Goal: Book appointment/travel/reservation

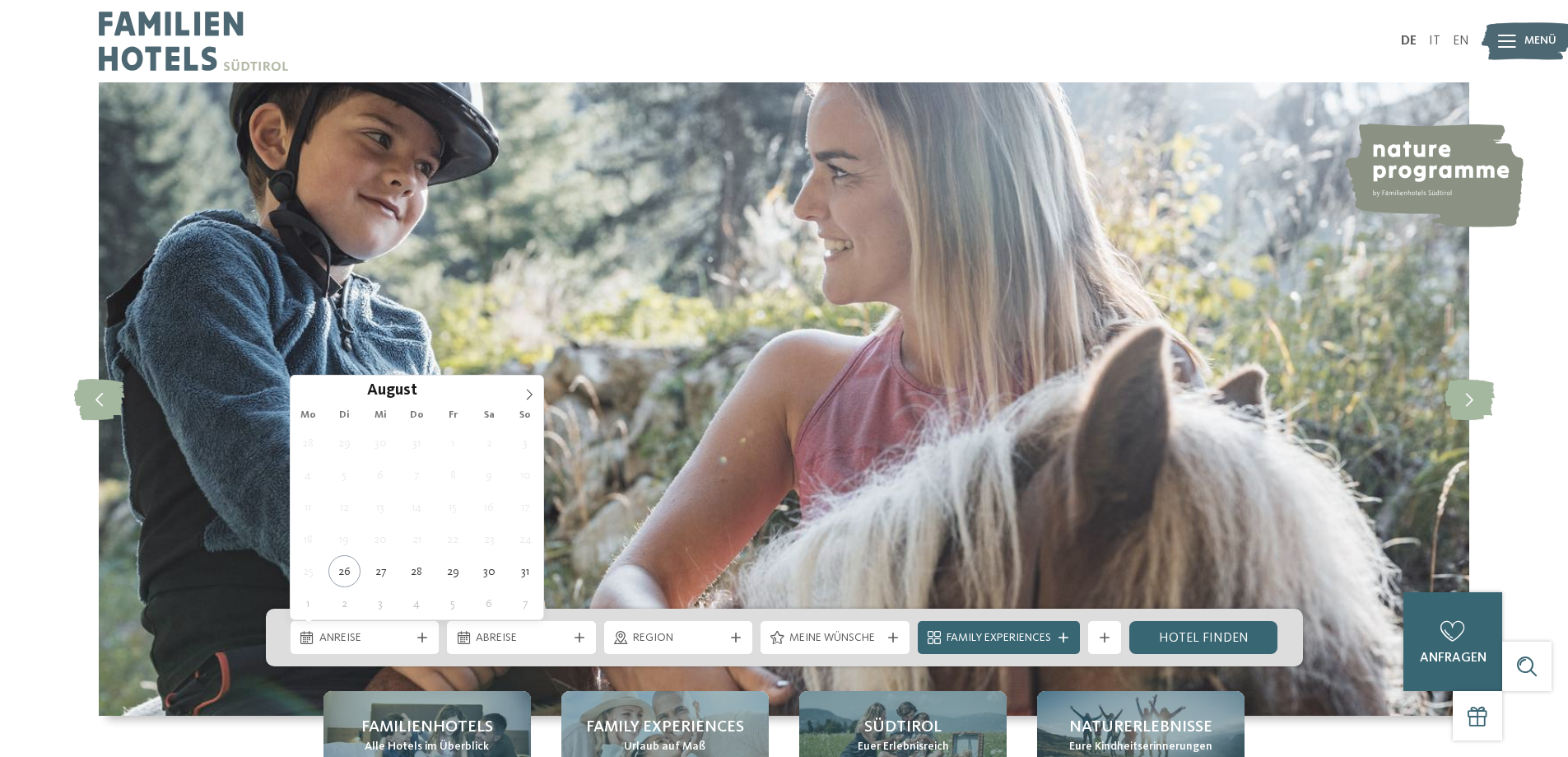
click at [405, 645] on span "Anreise" at bounding box center [365, 637] width 91 height 17
click at [526, 386] on span at bounding box center [529, 389] width 28 height 28
type div "08.09.2025"
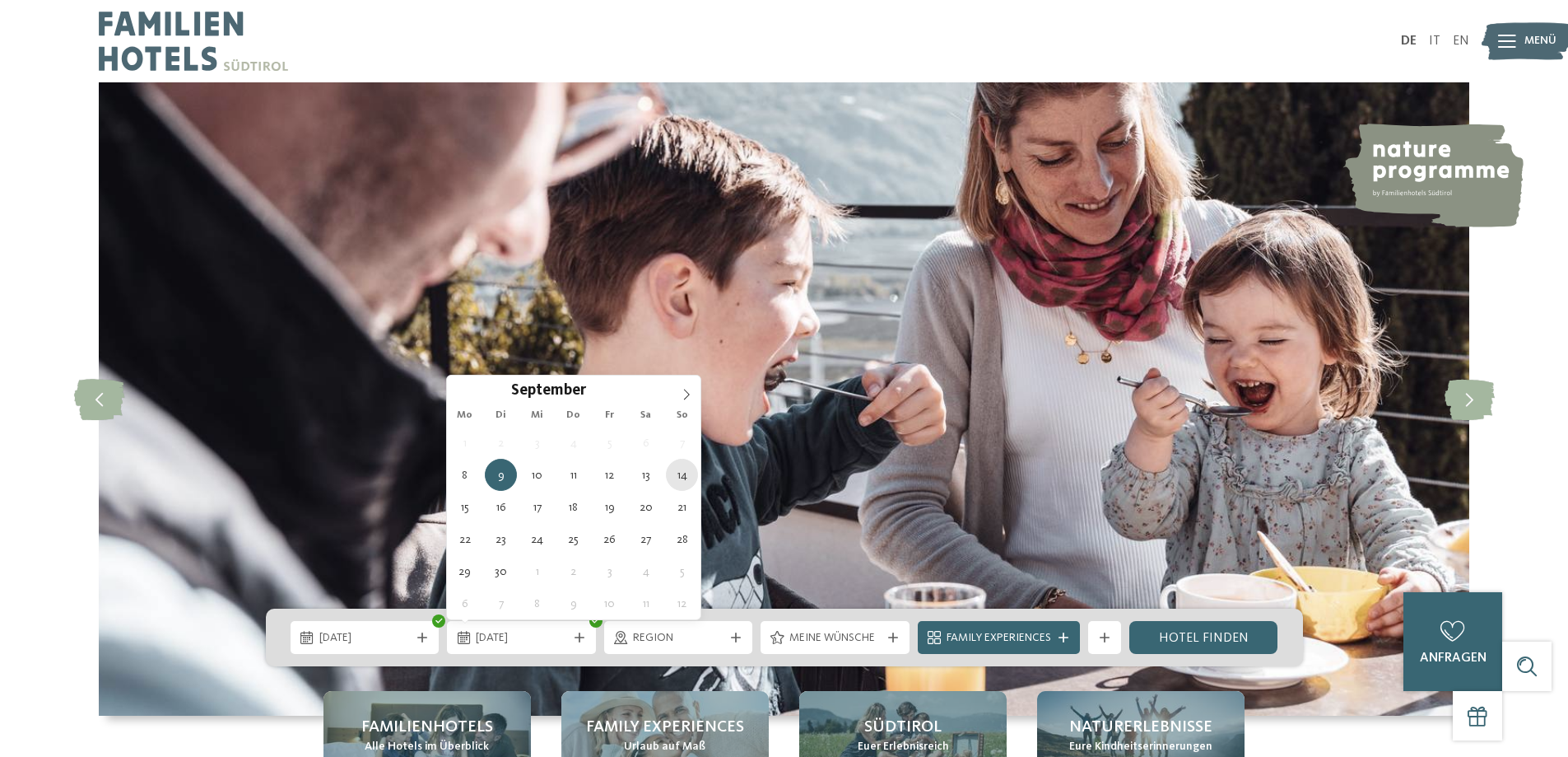
type div "14.09.2025"
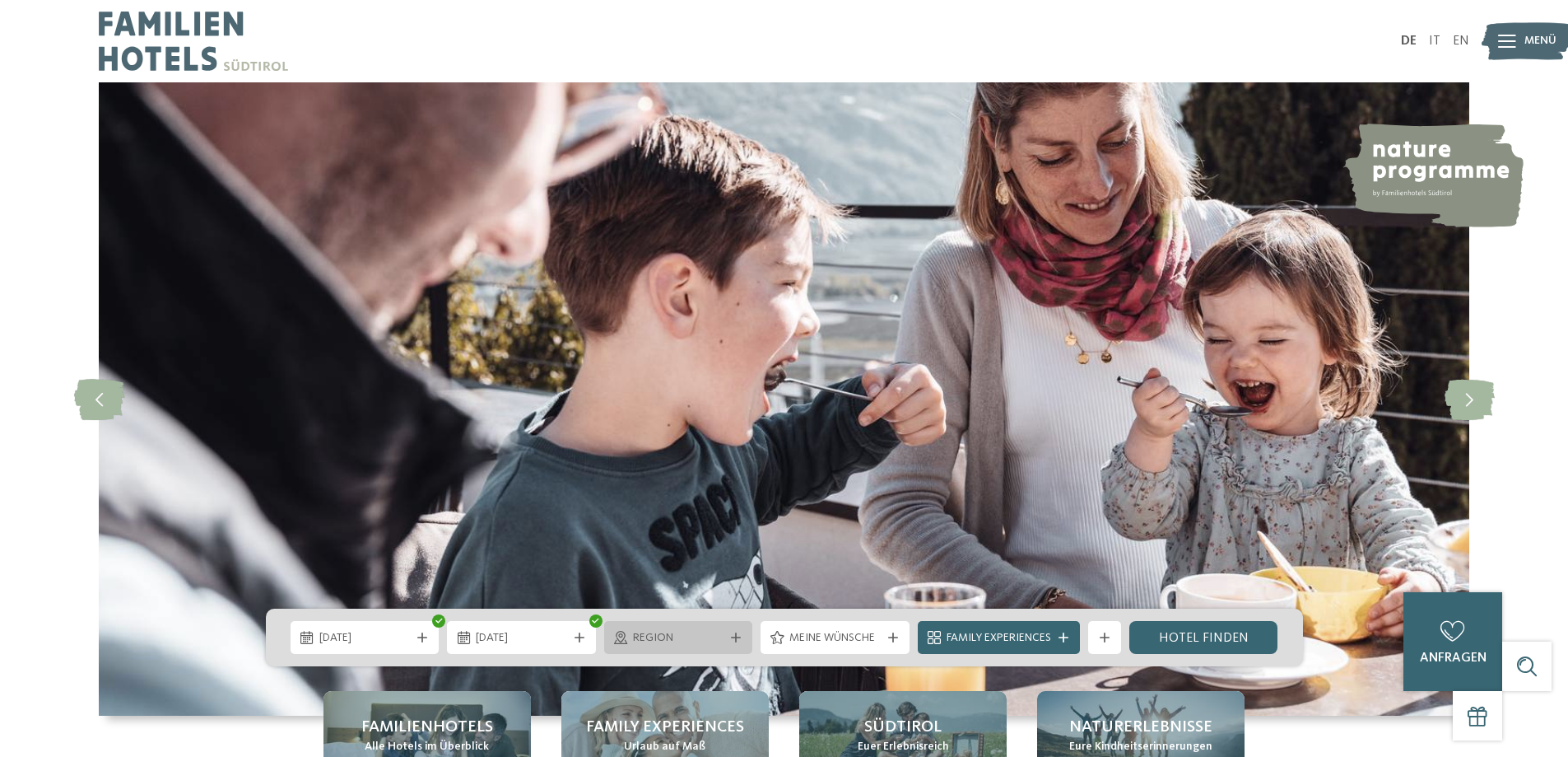
click at [706, 644] on span "Region" at bounding box center [678, 637] width 91 height 17
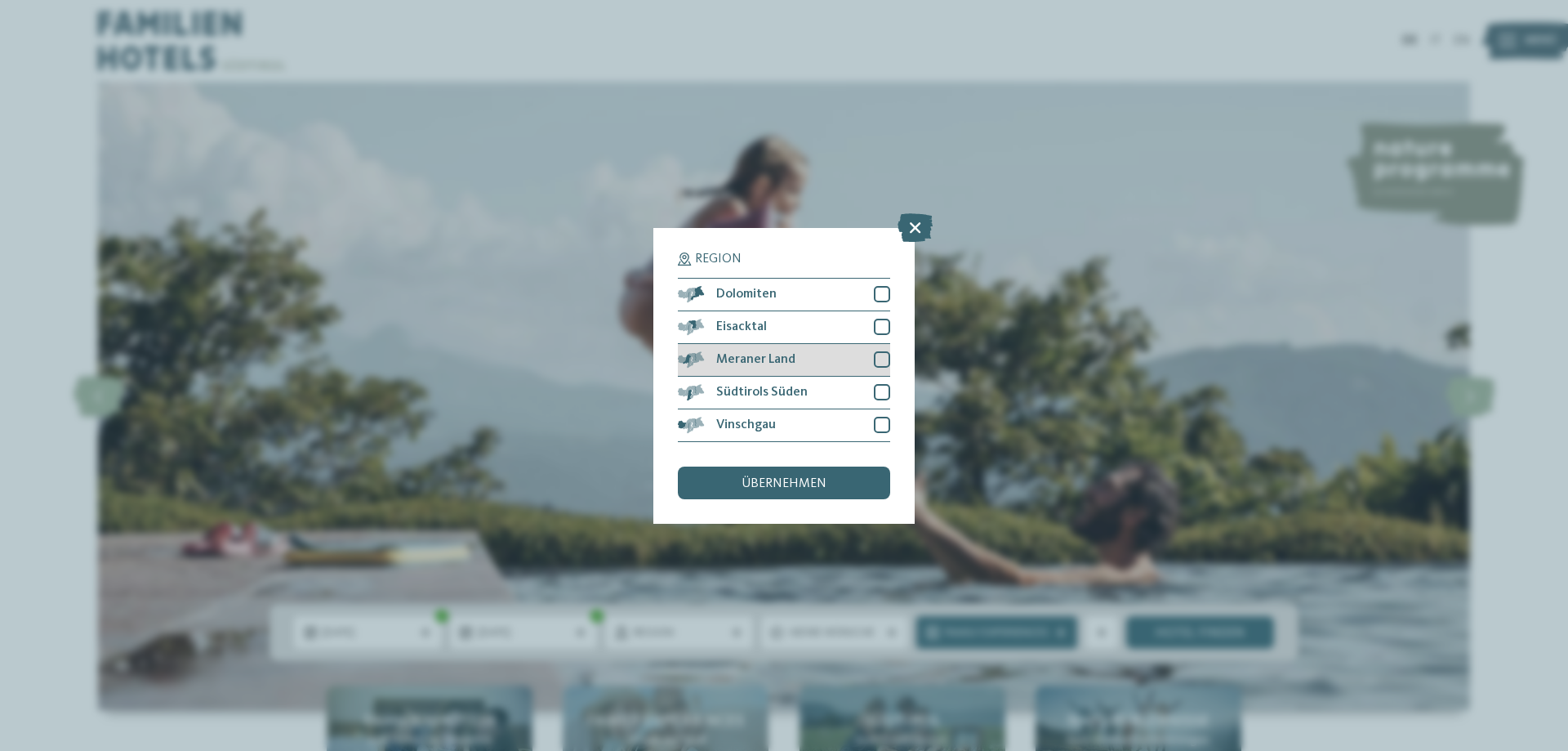
click at [882, 359] on div at bounding box center [881, 359] width 17 height 17
click at [884, 379] on div "Südtirols Süden" at bounding box center [784, 393] width 212 height 33
click at [885, 423] on div at bounding box center [881, 424] width 17 height 17
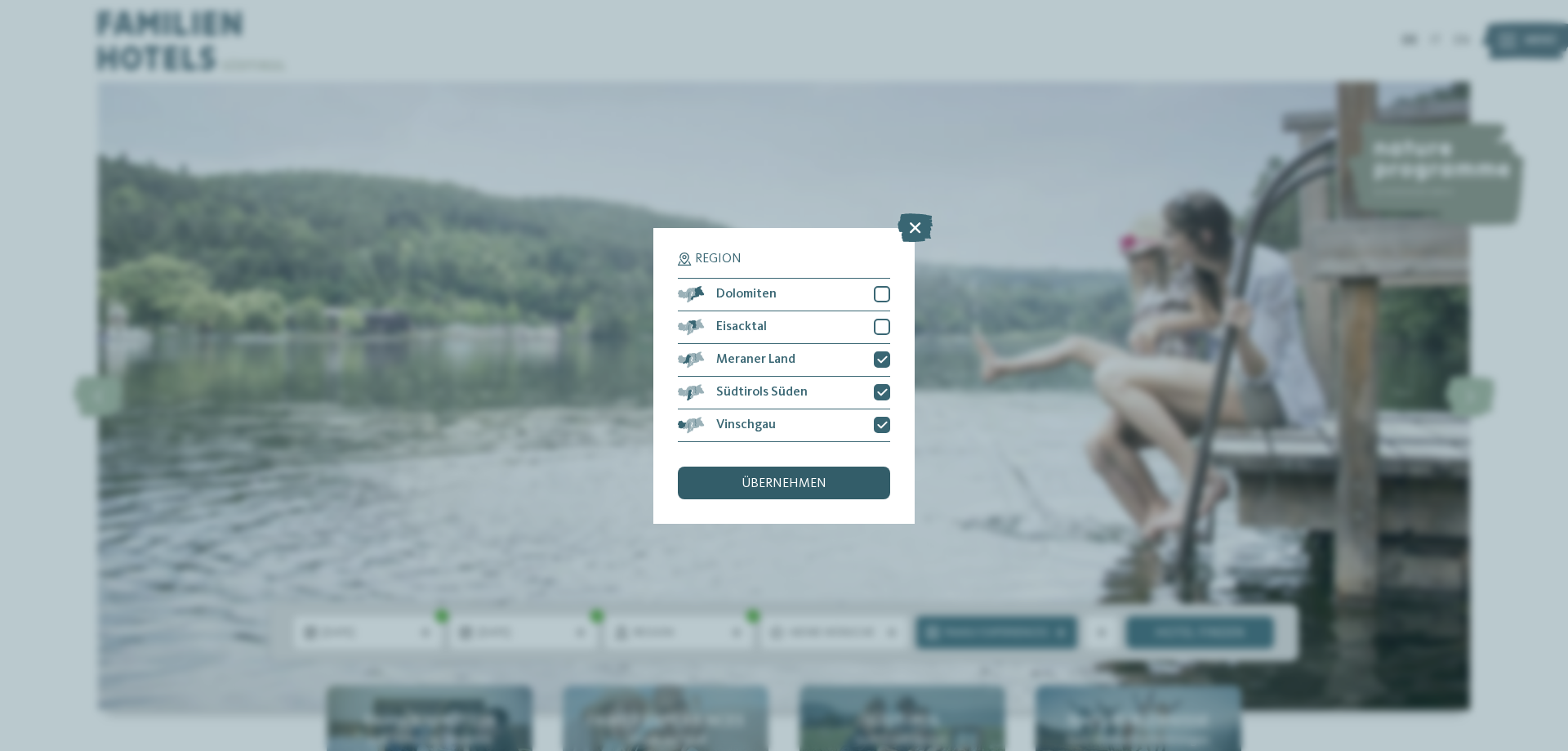
click at [824, 486] on span "übernehmen" at bounding box center [783, 483] width 85 height 13
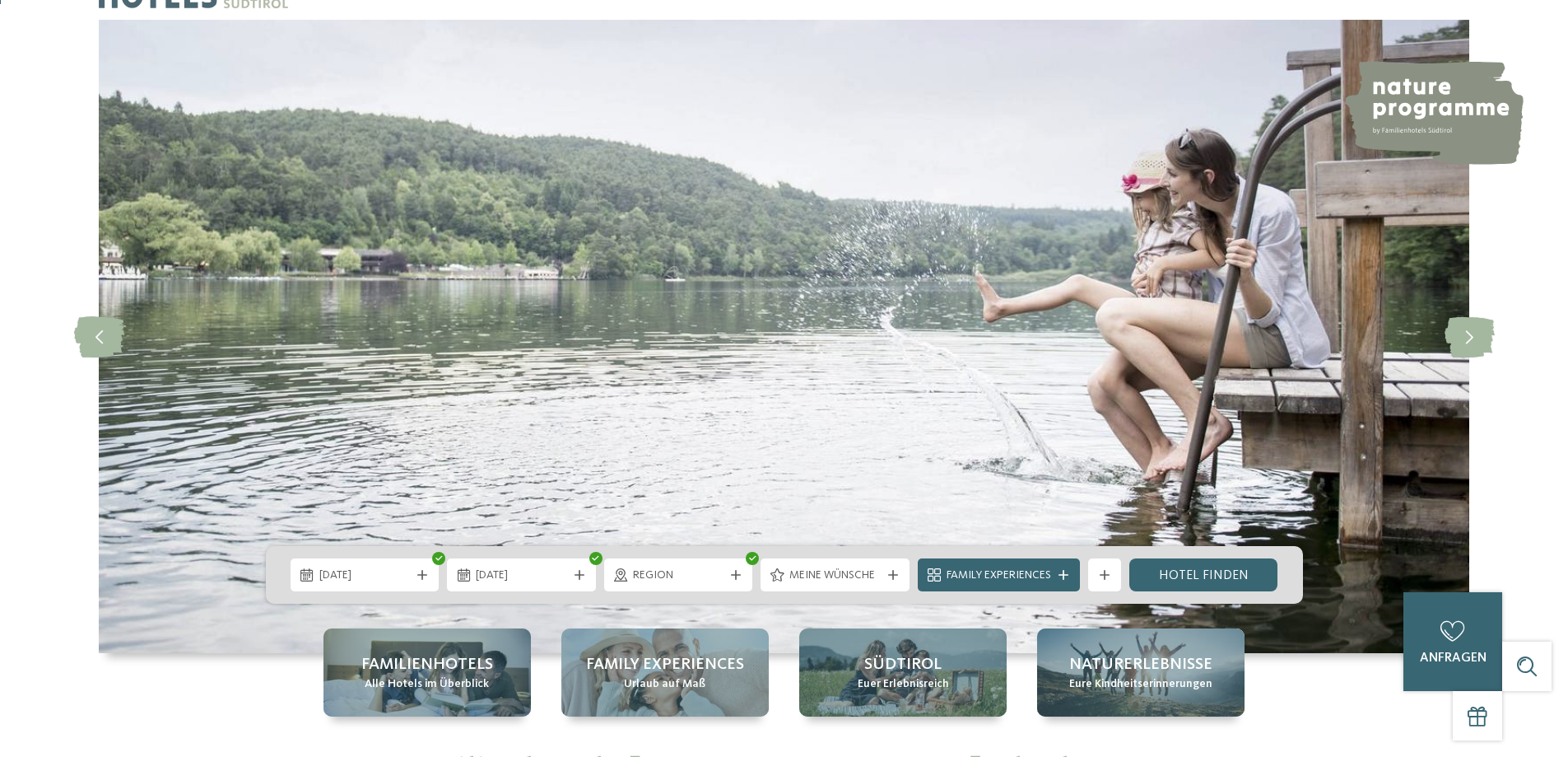
scroll to position [165, 0]
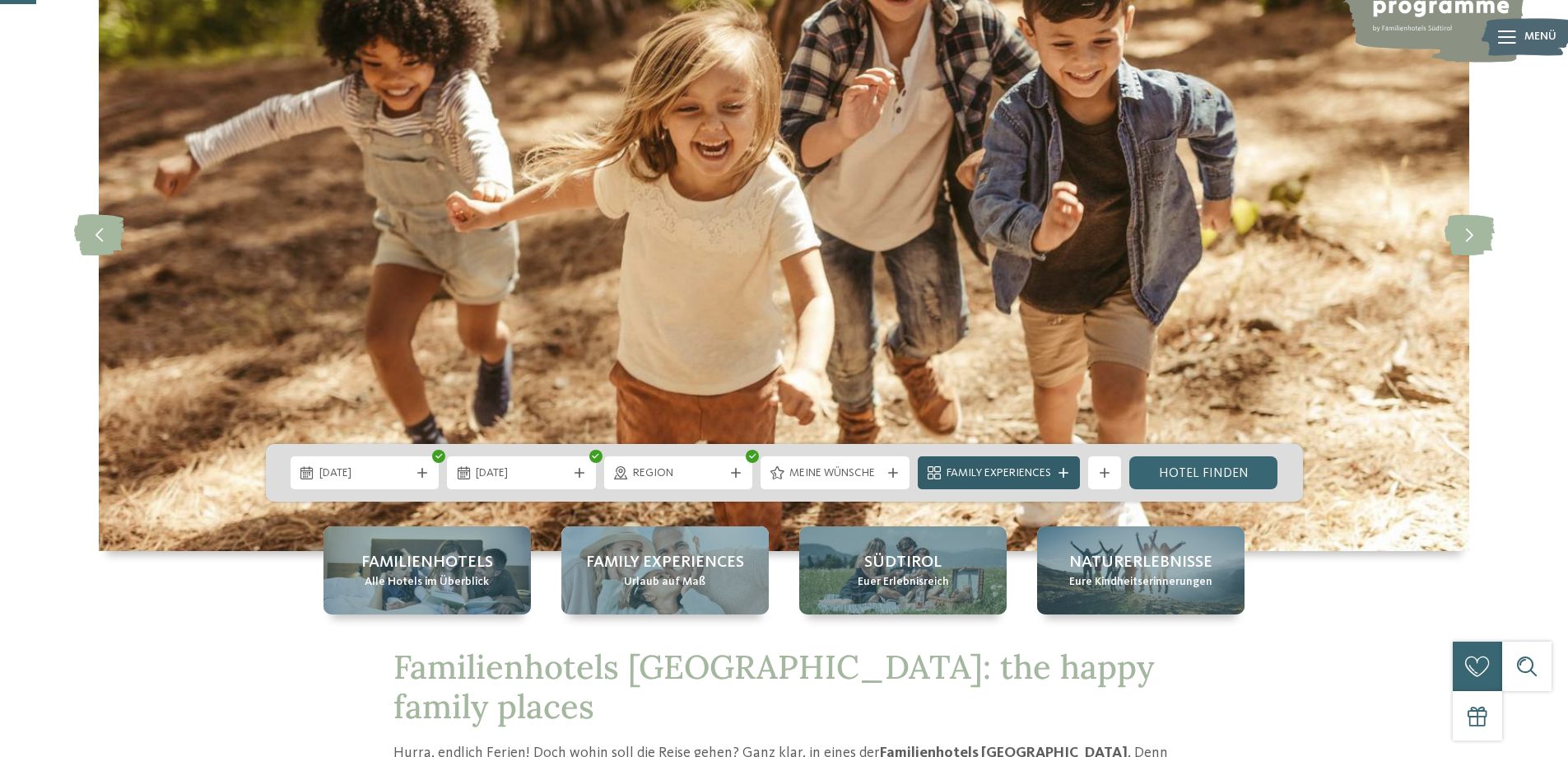
click at [1016, 468] on span "Family Experiences" at bounding box center [999, 473] width 105 height 17
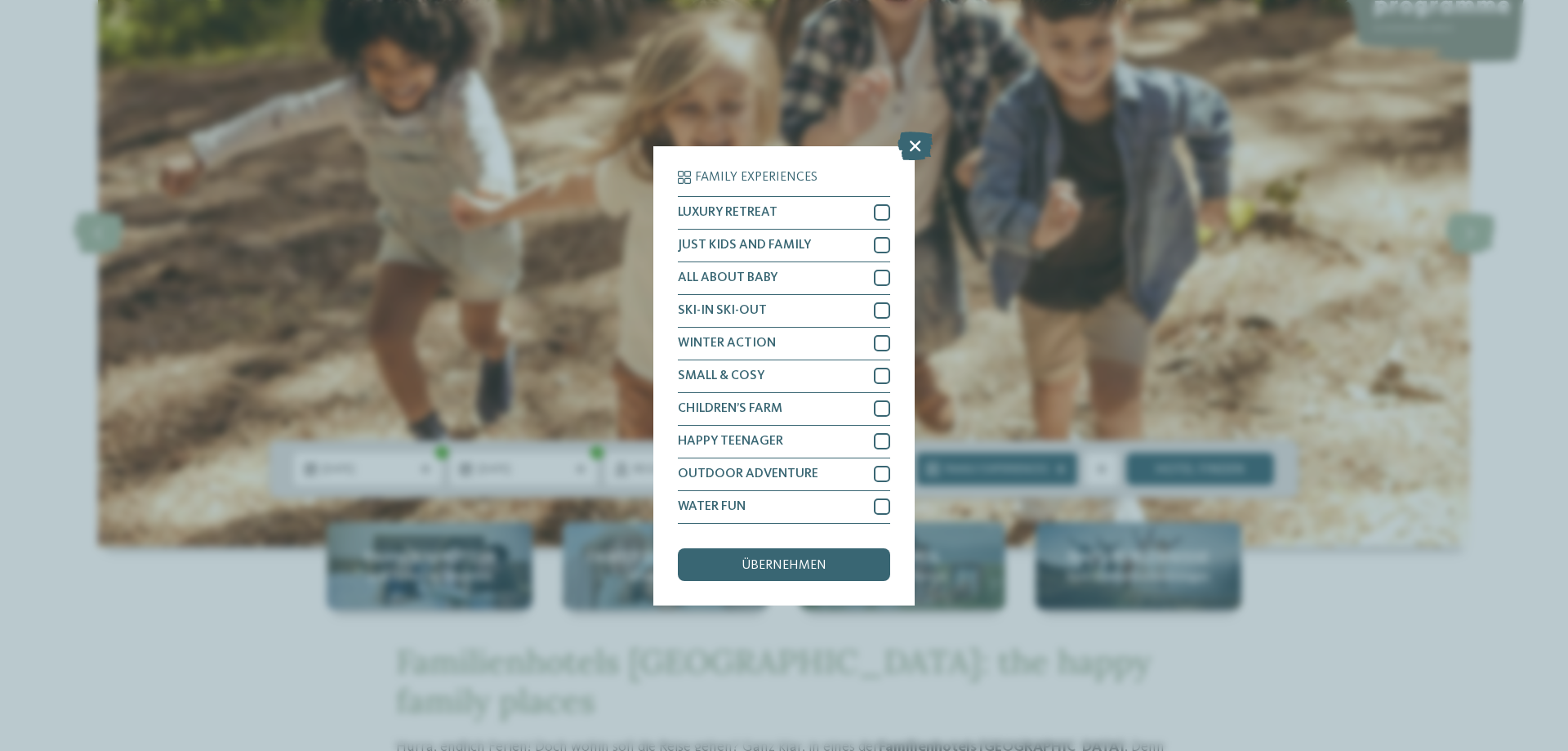
click at [964, 197] on div "Family Experiences LUXURY RETREAT JUST KIDS AND FAMILY" at bounding box center [784, 376] width 1568 height 751
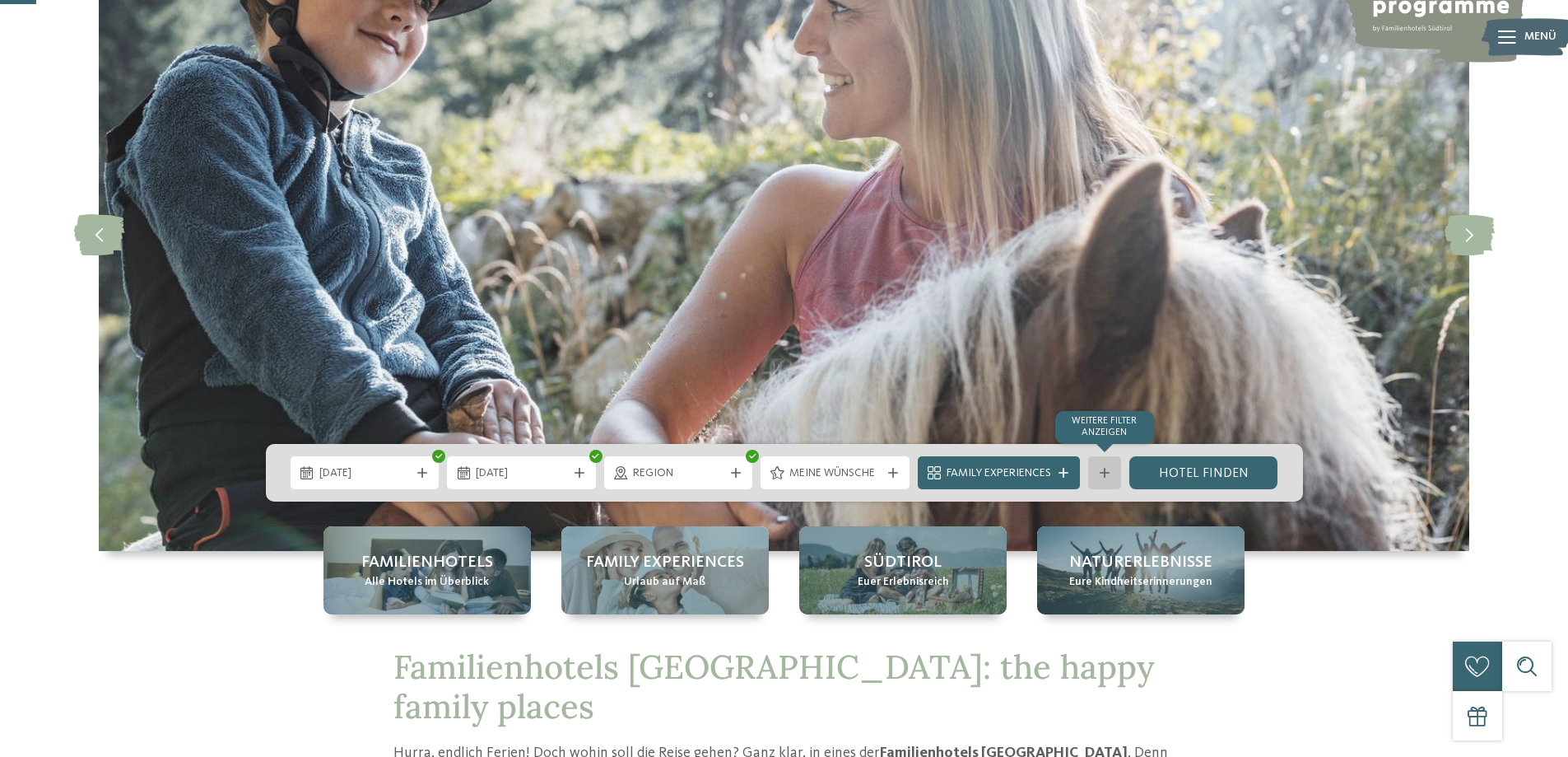
click at [1101, 472] on icon at bounding box center [1104, 473] width 10 height 10
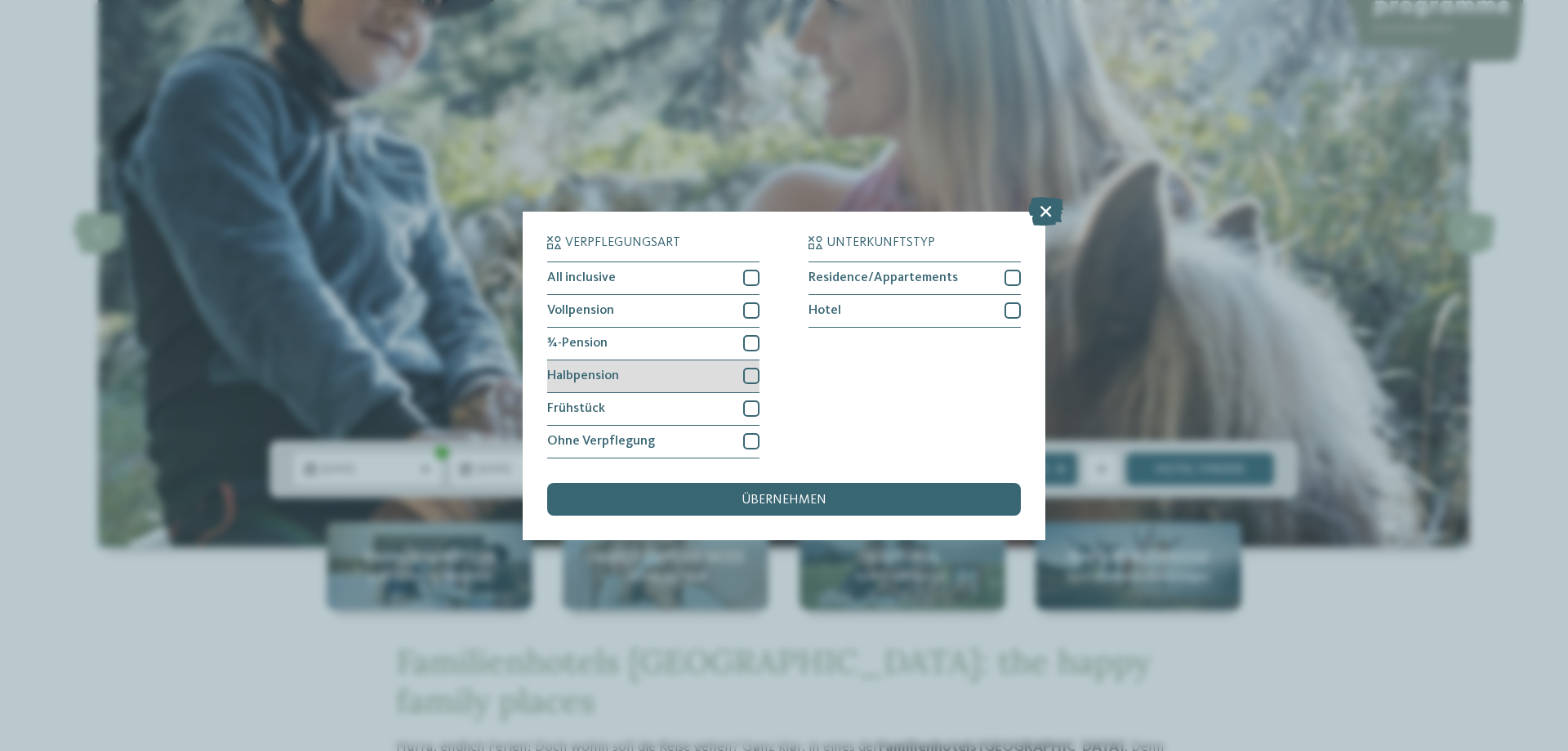
click at [755, 375] on div at bounding box center [751, 376] width 17 height 17
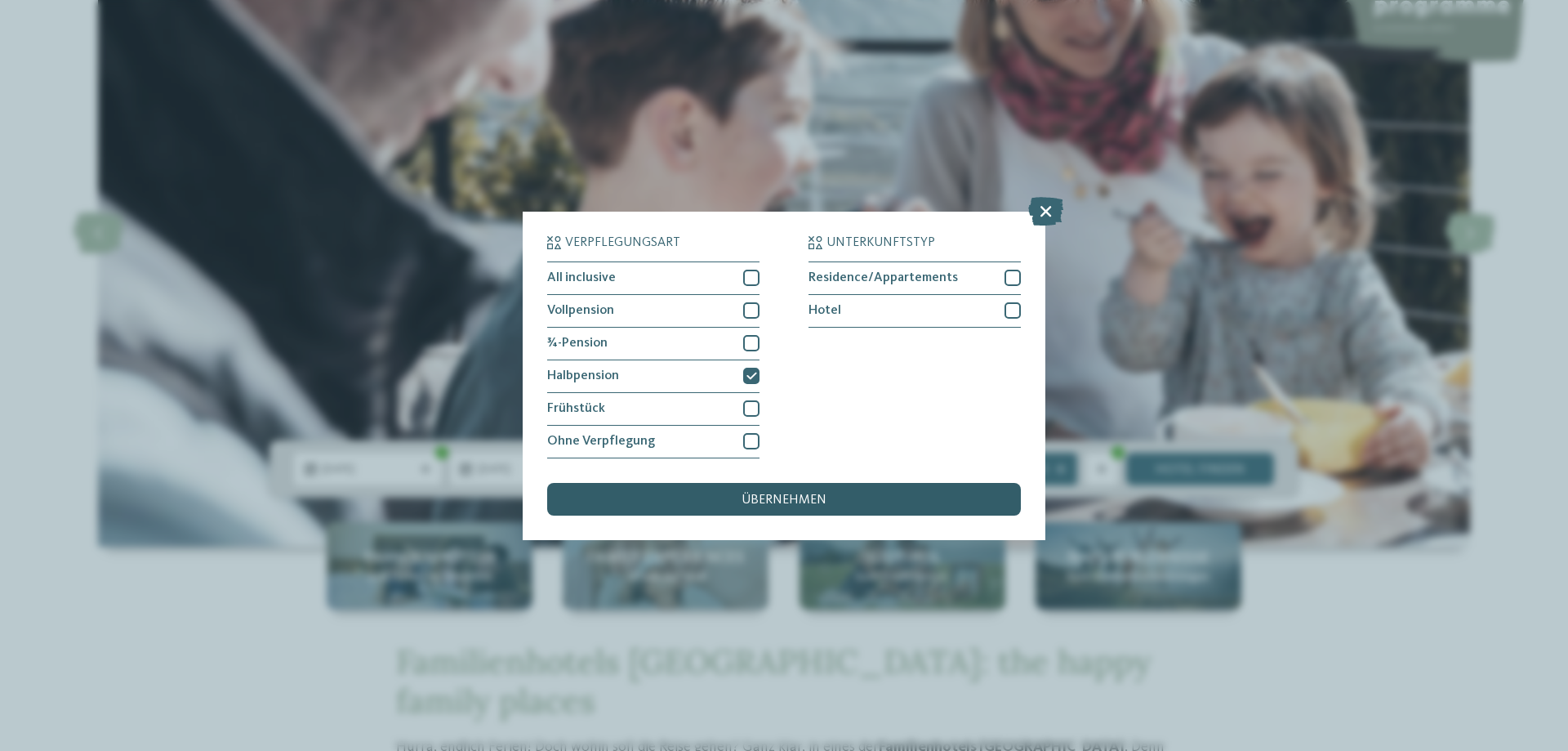
click at [814, 499] on span "übernehmen" at bounding box center [783, 499] width 85 height 13
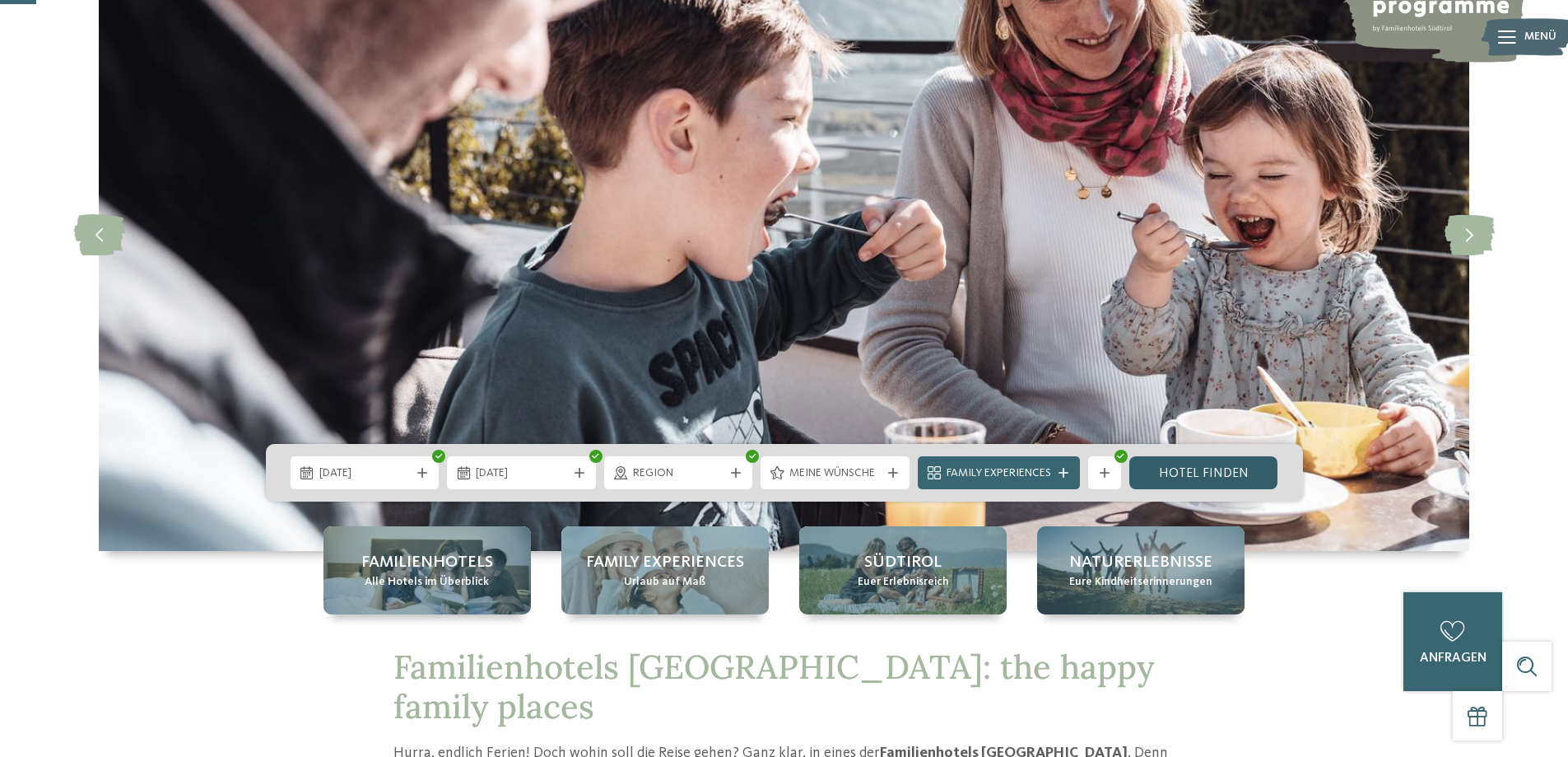
click at [1212, 471] on link "Hotel finden" at bounding box center [1203, 473] width 149 height 33
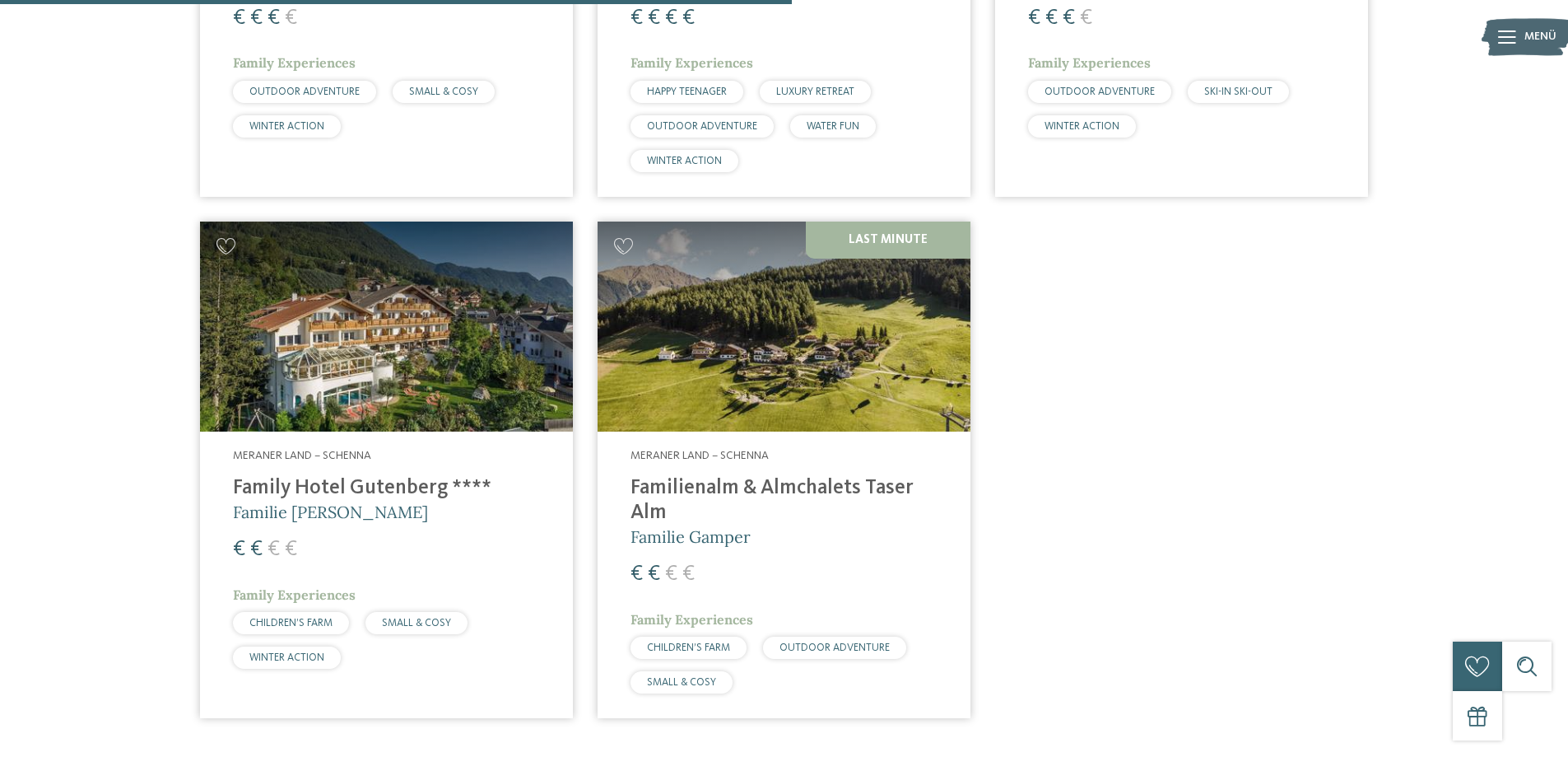
scroll to position [952, 0]
click at [373, 360] on img at bounding box center [386, 328] width 372 height 210
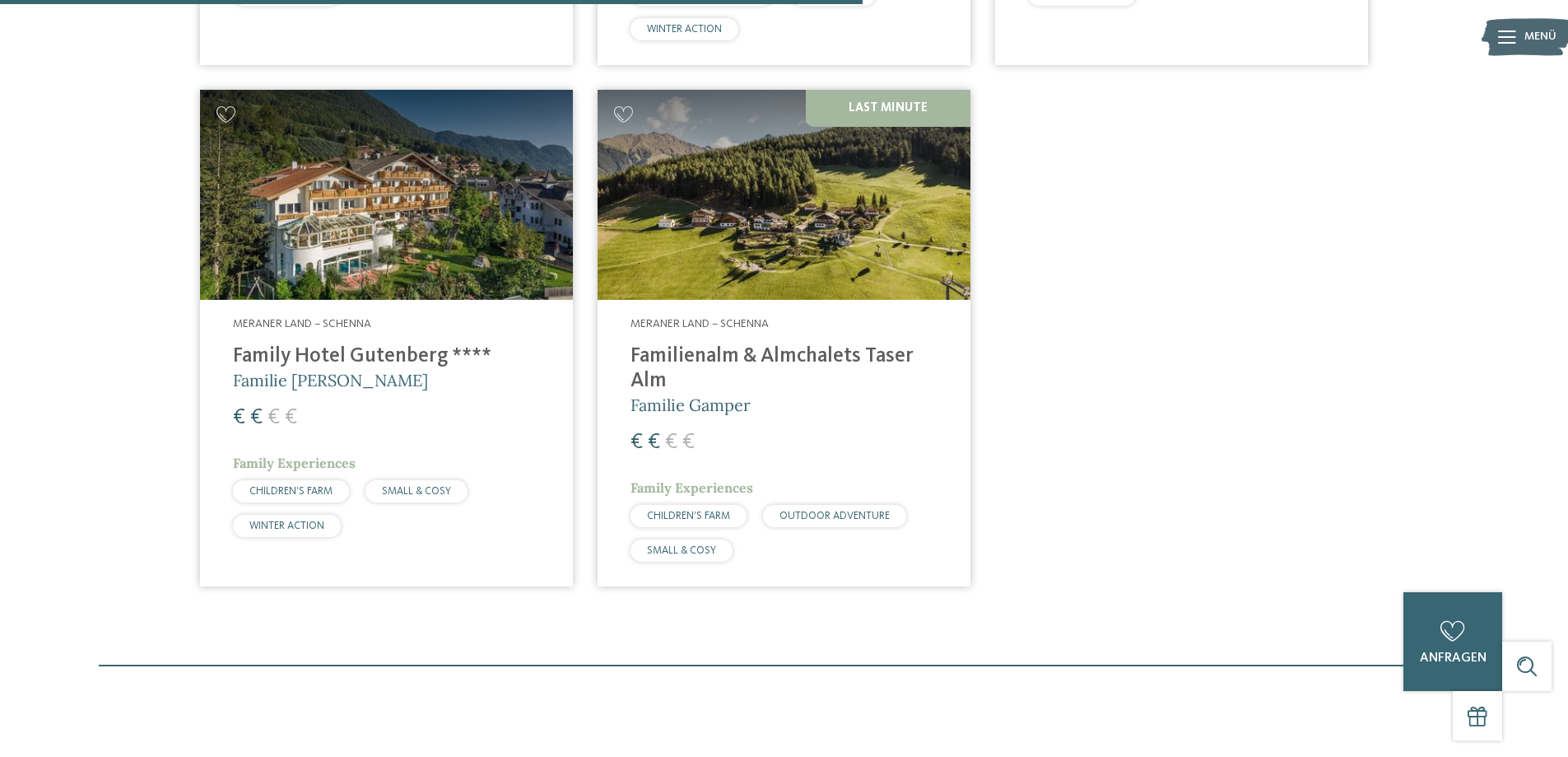
scroll to position [1117, 0]
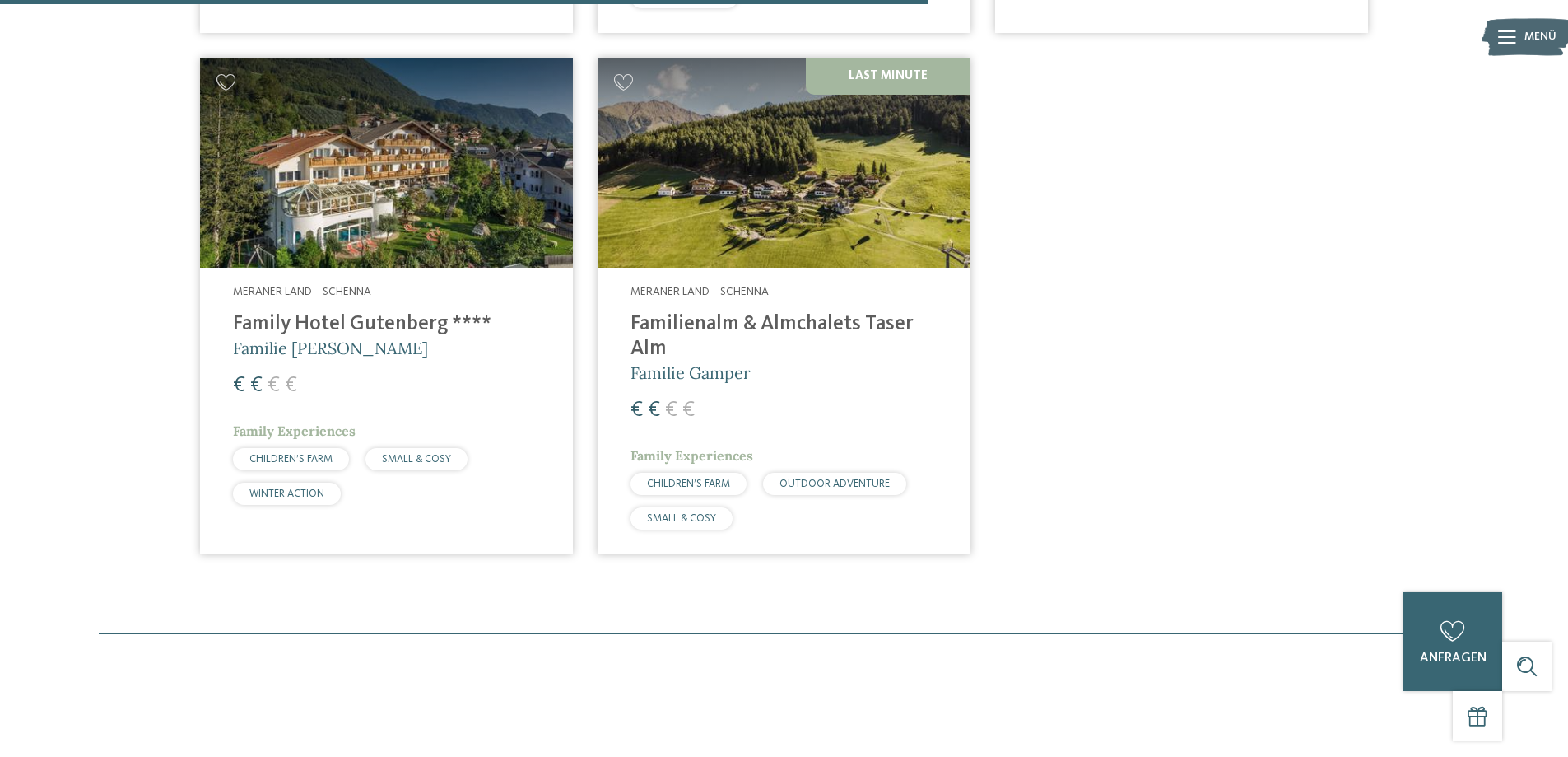
click at [275, 341] on span "Familie [PERSON_NAME]" at bounding box center [330, 347] width 195 height 21
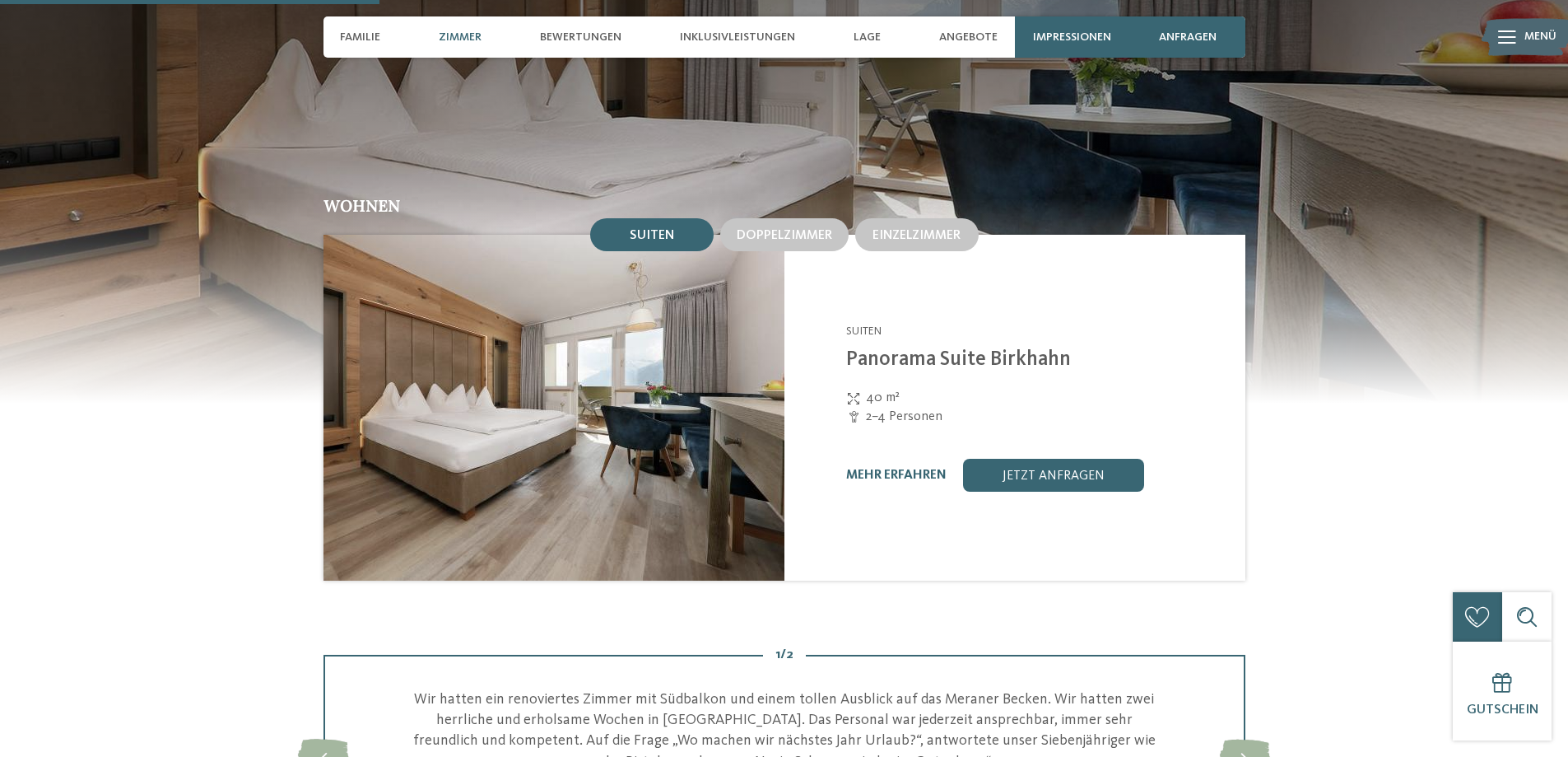
scroll to position [1317, 0]
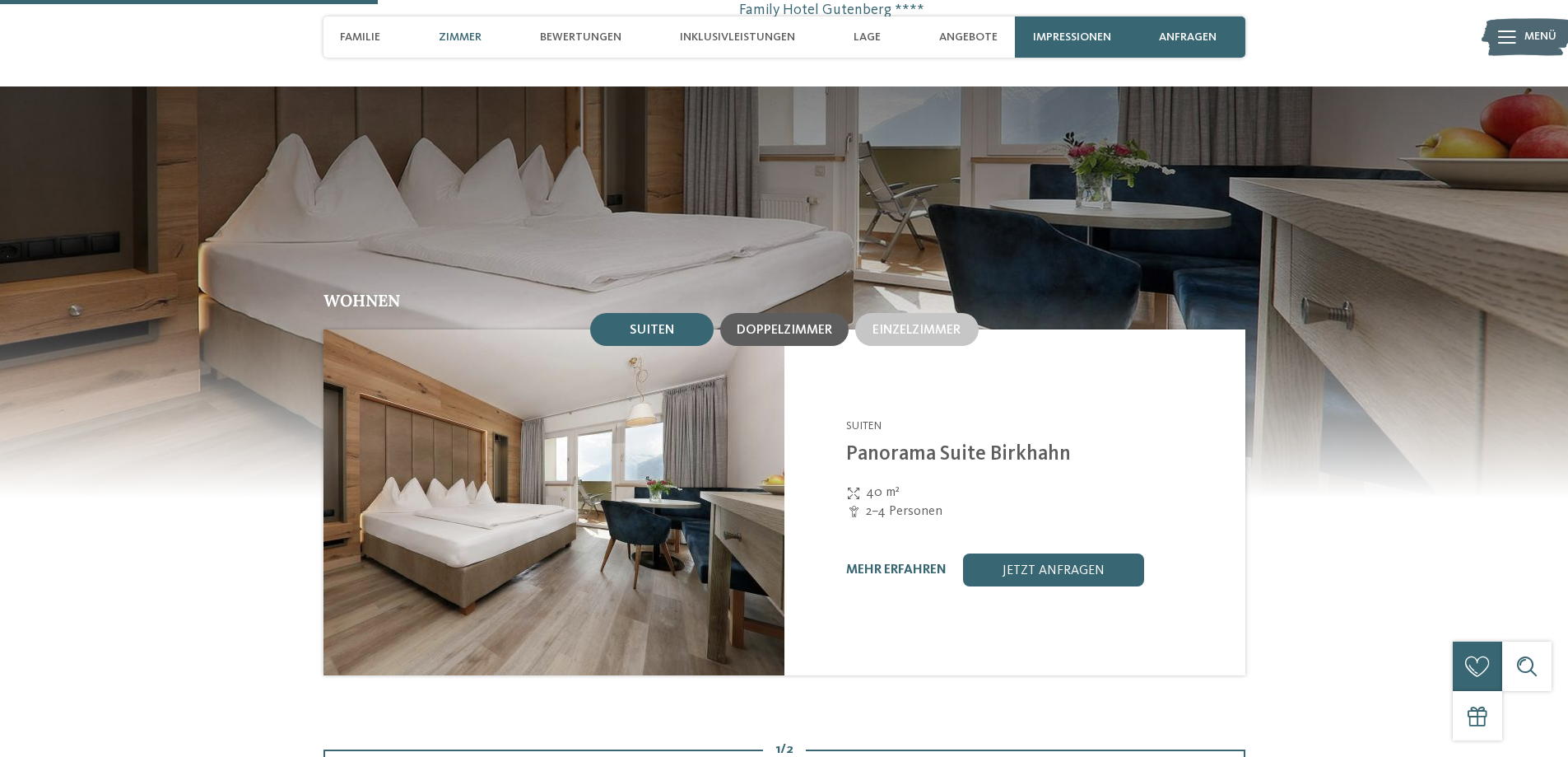
click at [808, 324] on span "Doppelzimmer" at bounding box center [784, 329] width 95 height 13
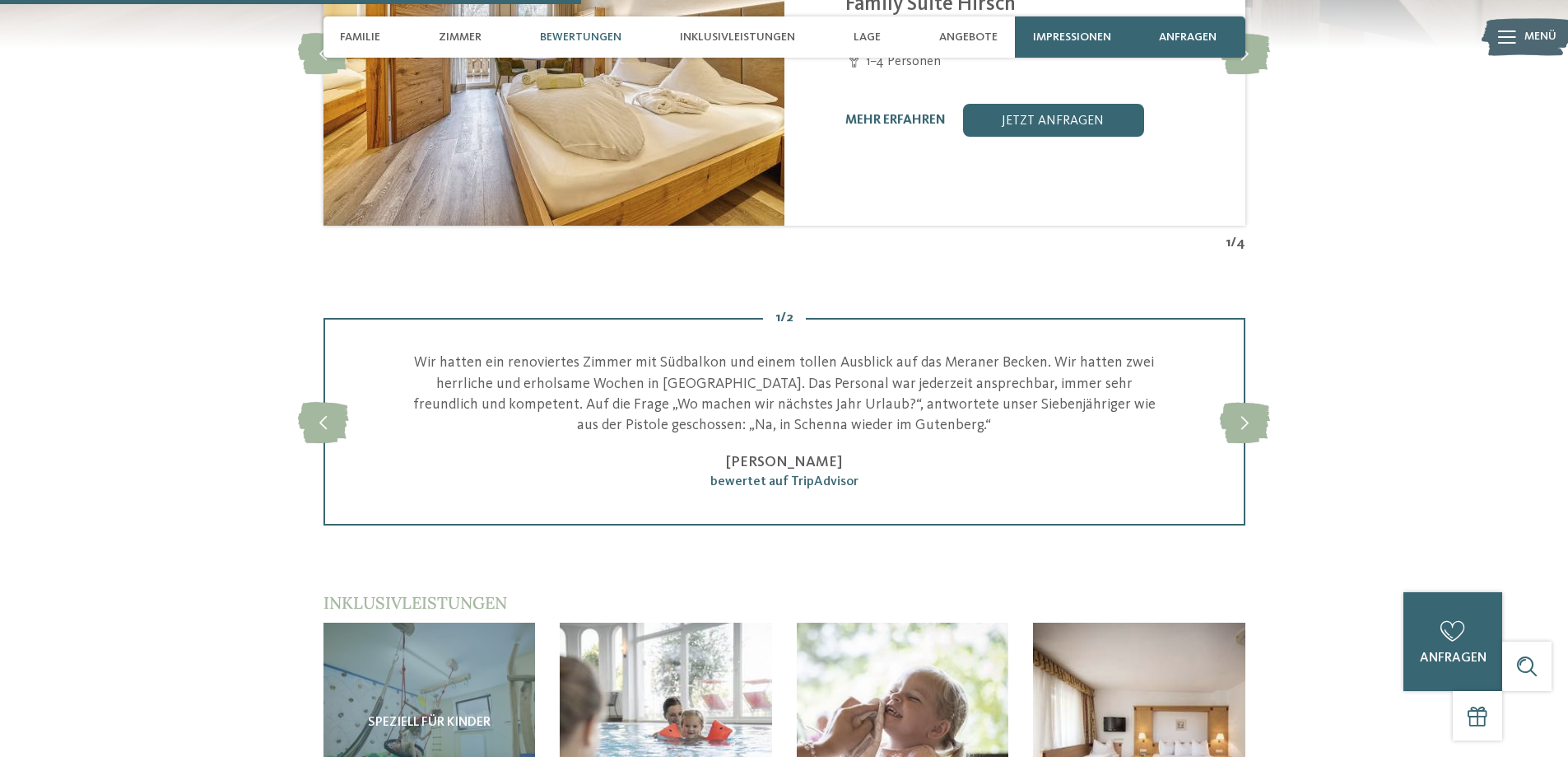
scroll to position [2058, 0]
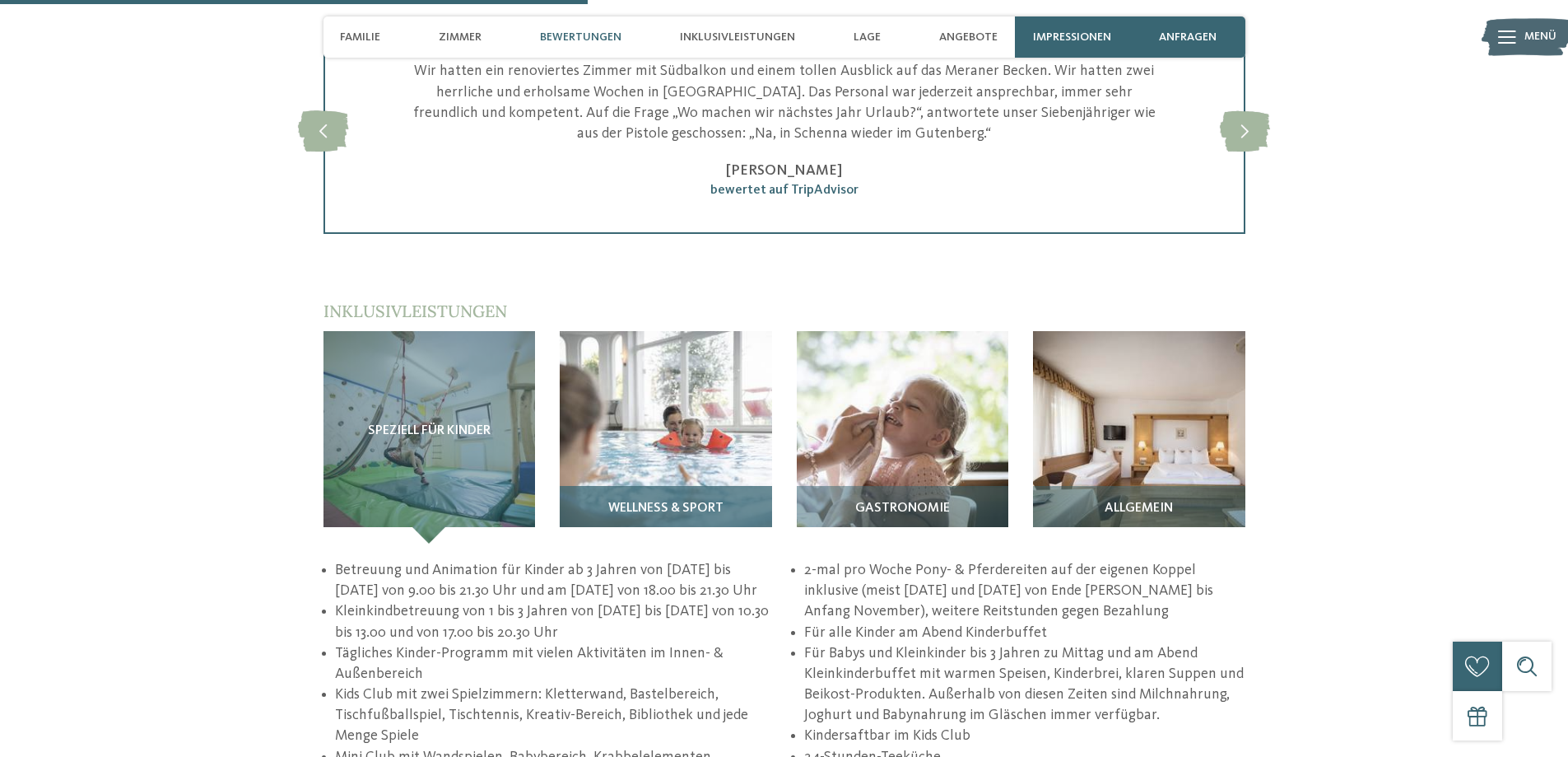
click at [701, 437] on img at bounding box center [665, 437] width 213 height 213
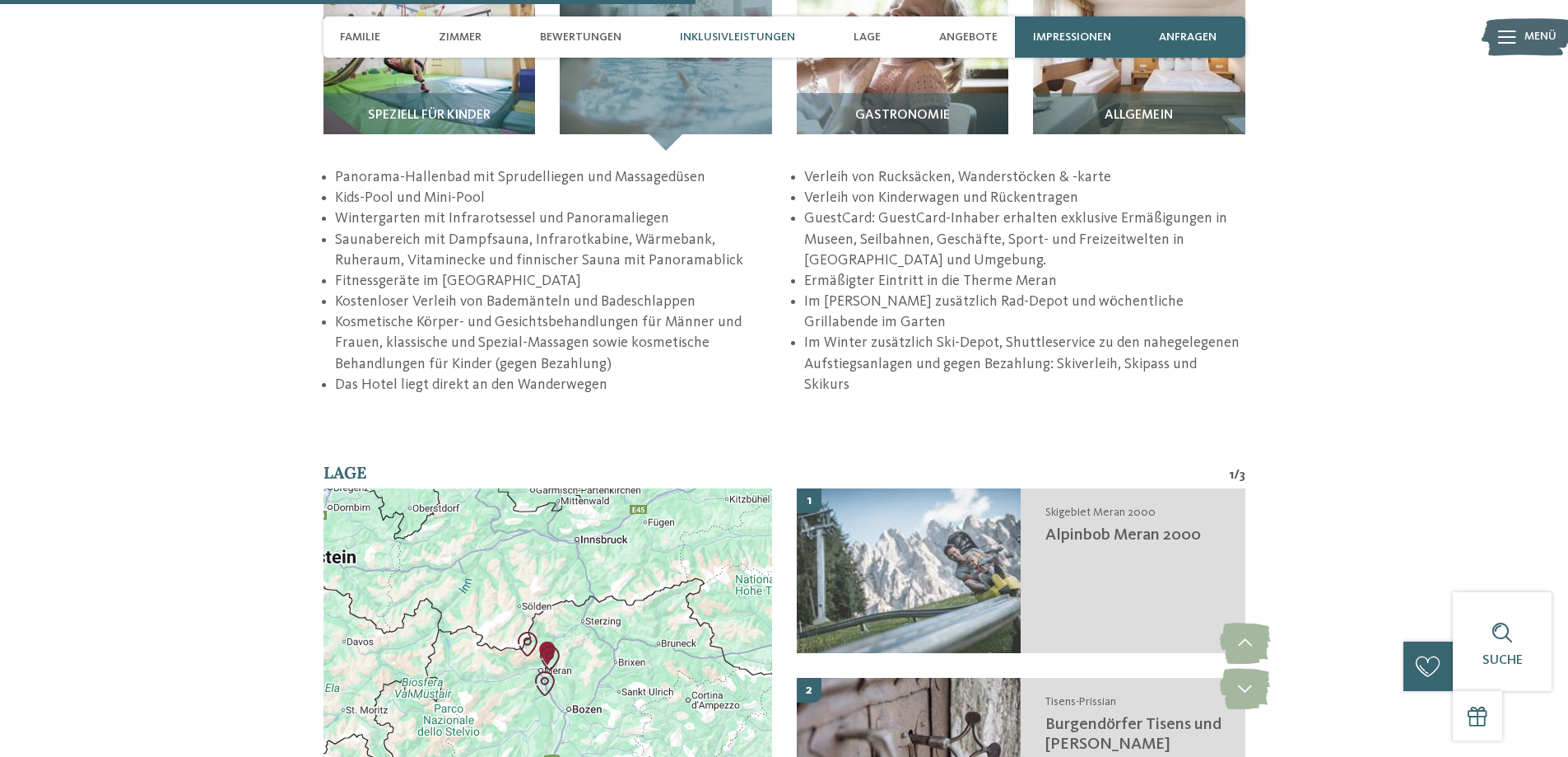
scroll to position [2470, 0]
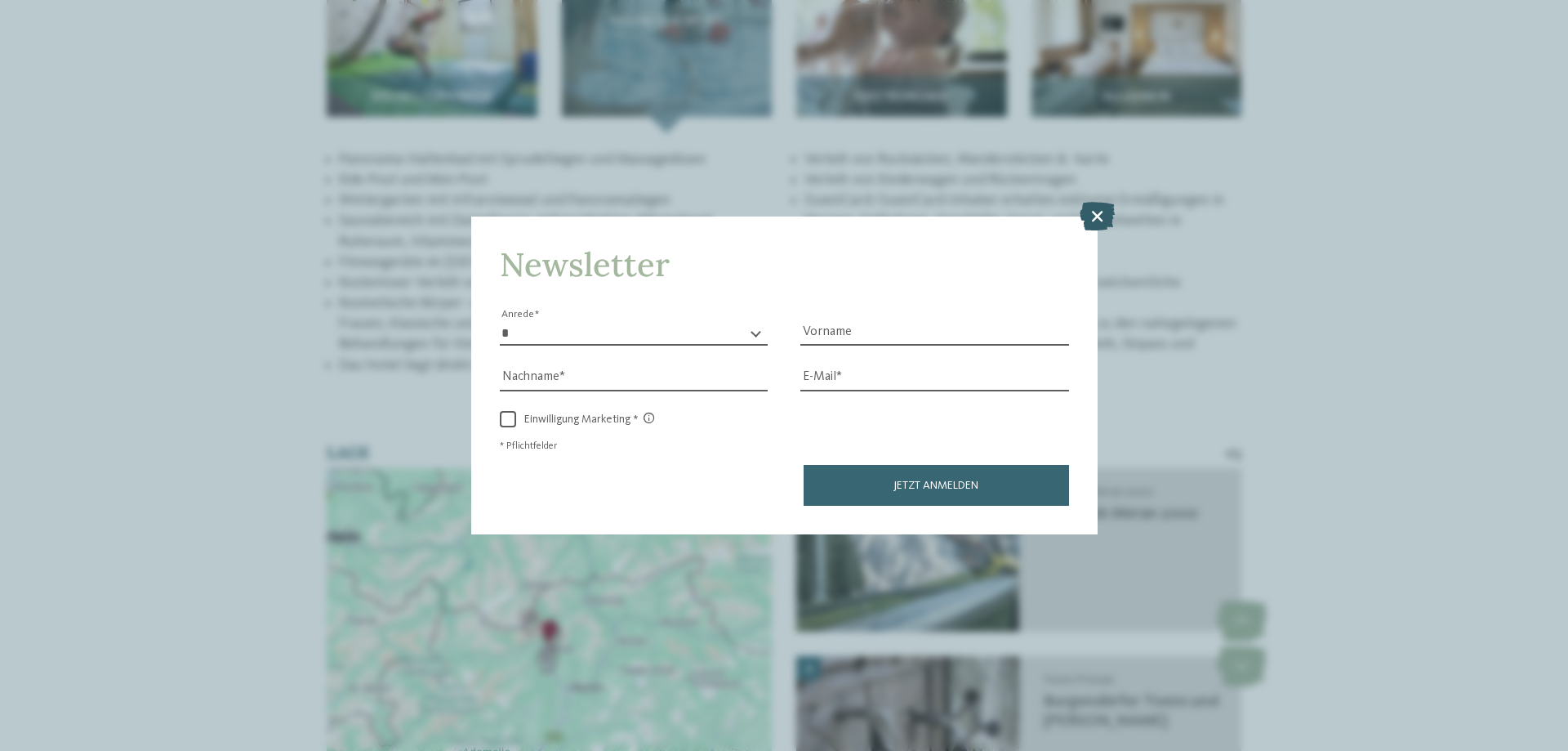
click at [1100, 217] on icon at bounding box center [1097, 215] width 35 height 28
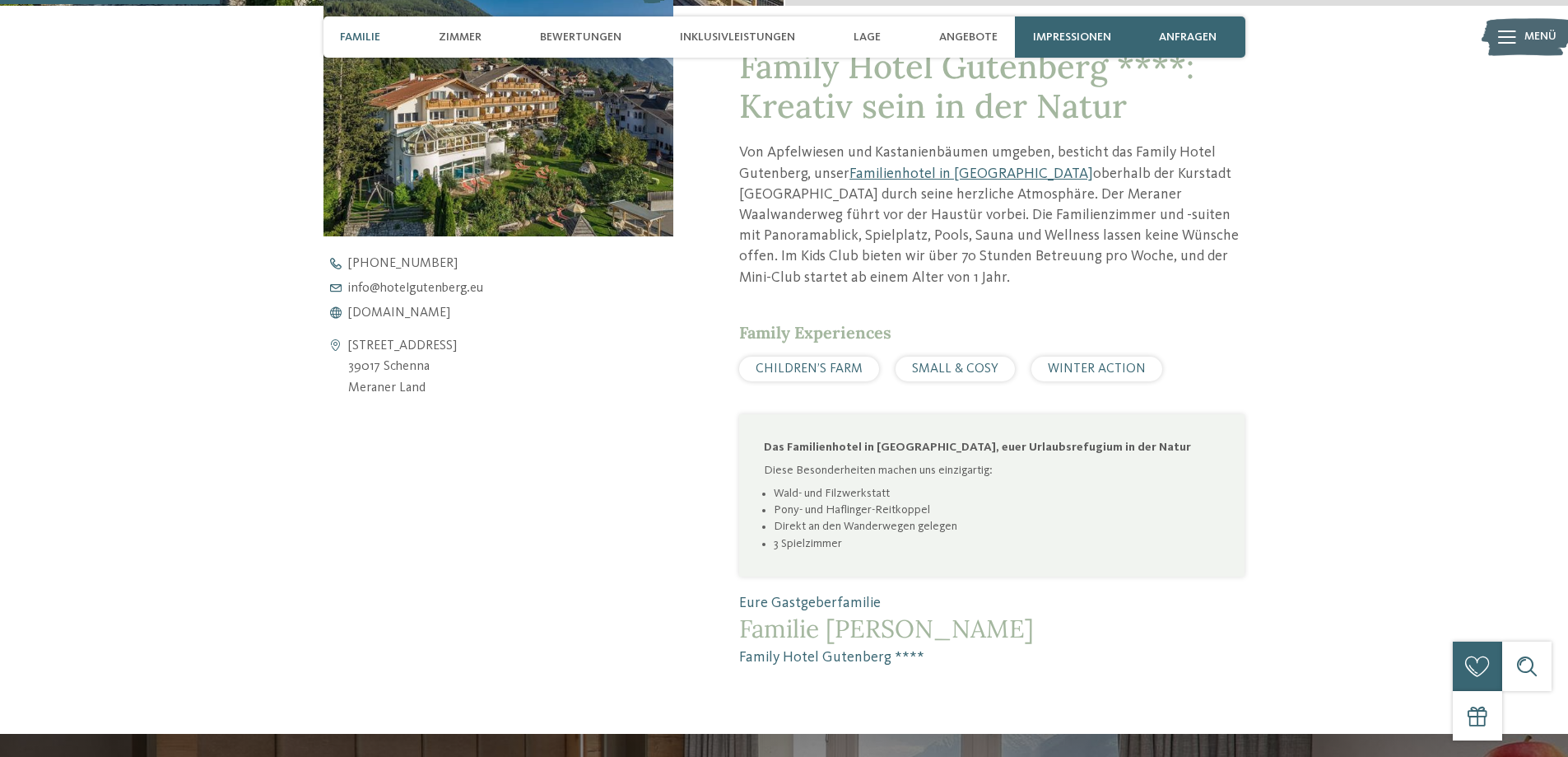
scroll to position [659, 0]
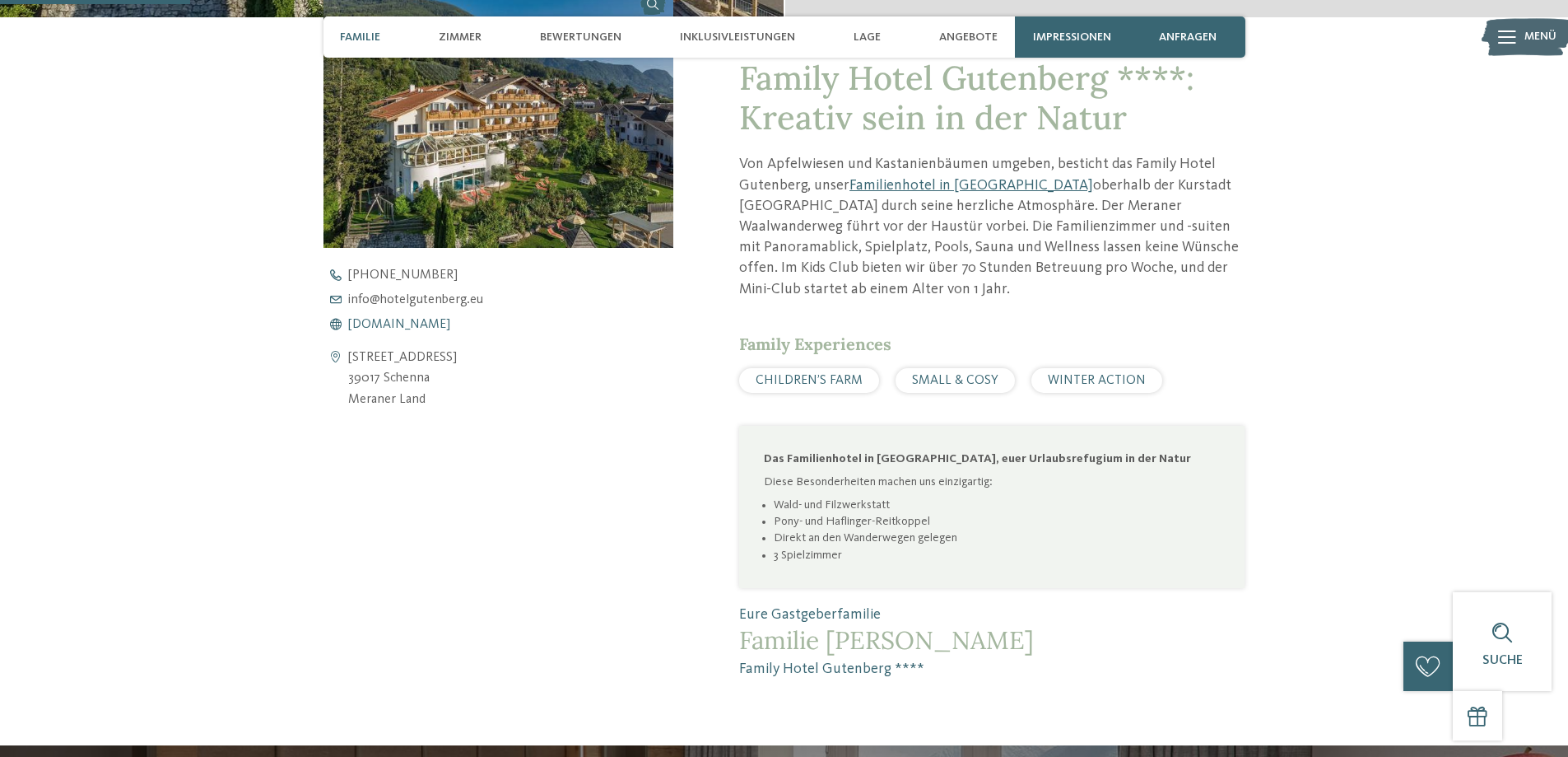
click at [390, 322] on span "[DOMAIN_NAME]" at bounding box center [399, 324] width 102 height 13
